Goal: Check status: Check status

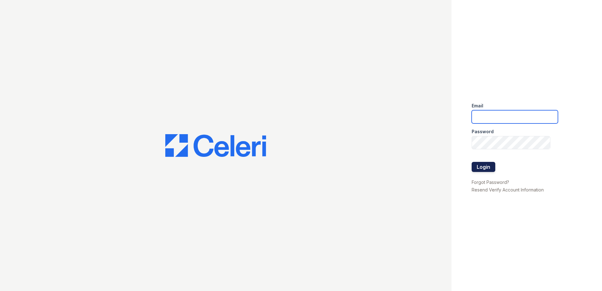
type input "[EMAIL_ADDRESS][DOMAIN_NAME]"
click at [485, 168] on button "Login" at bounding box center [483, 167] width 24 height 10
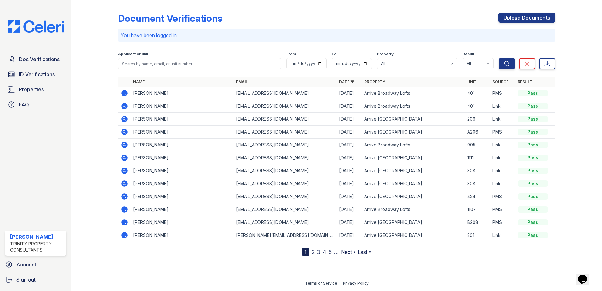
click at [124, 93] on icon at bounding box center [124, 93] width 2 height 2
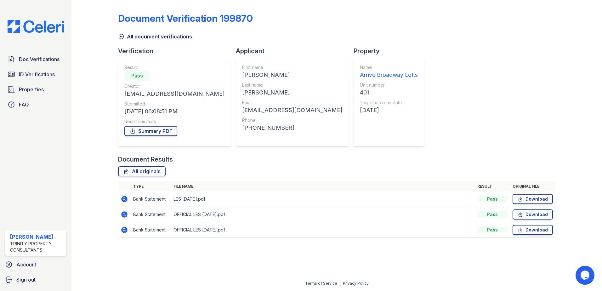
click at [124, 215] on icon at bounding box center [124, 214] width 6 height 6
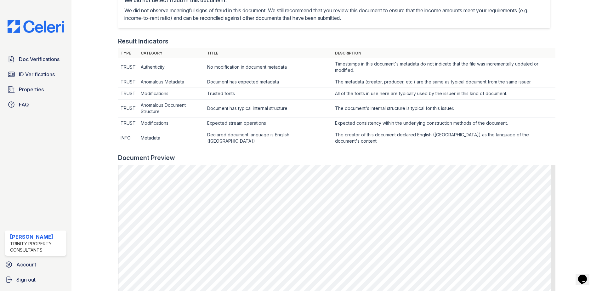
scroll to position [189, 0]
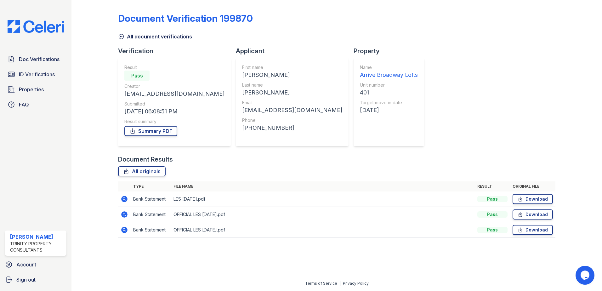
click at [127, 228] on icon at bounding box center [124, 230] width 6 height 6
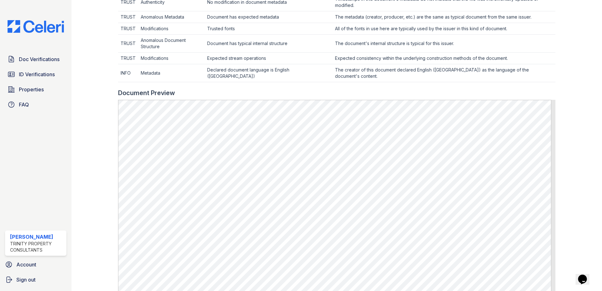
scroll to position [226, 0]
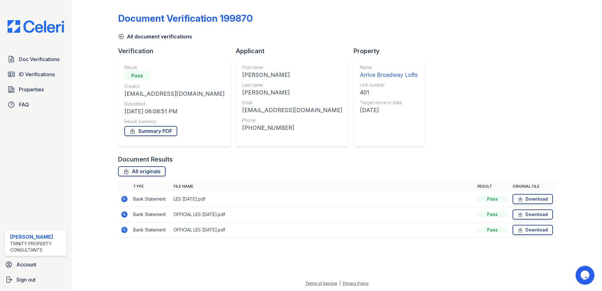
click at [125, 198] on icon at bounding box center [125, 199] width 8 height 8
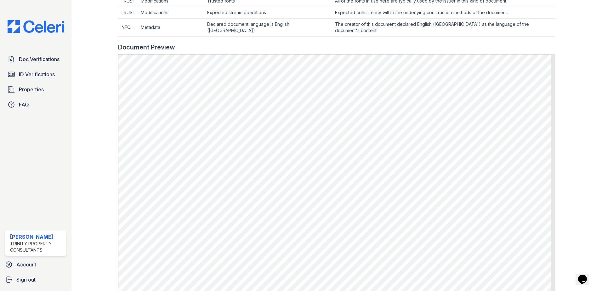
scroll to position [315, 0]
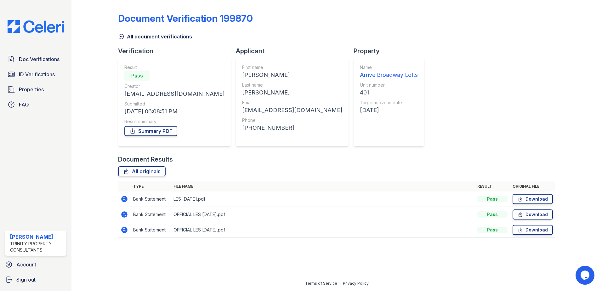
click at [125, 214] on icon at bounding box center [125, 215] width 8 height 8
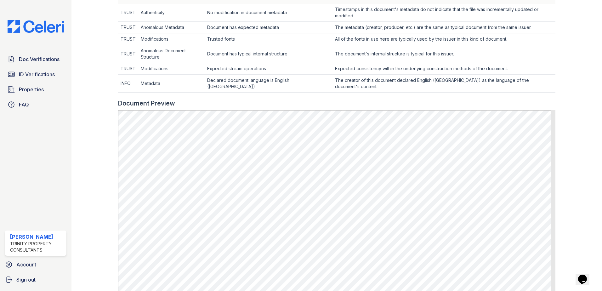
scroll to position [220, 0]
